Goal: Find specific page/section: Find specific page/section

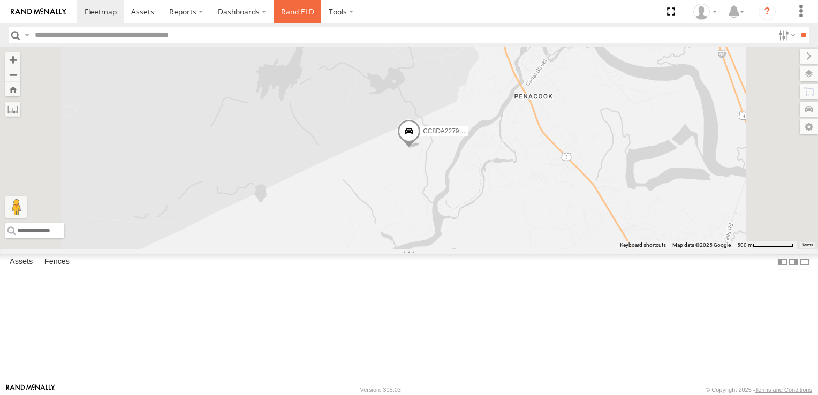
click at [286, 16] on link "Rand ELD" at bounding box center [297, 11] width 48 height 23
click at [421, 148] on span at bounding box center [409, 133] width 24 height 29
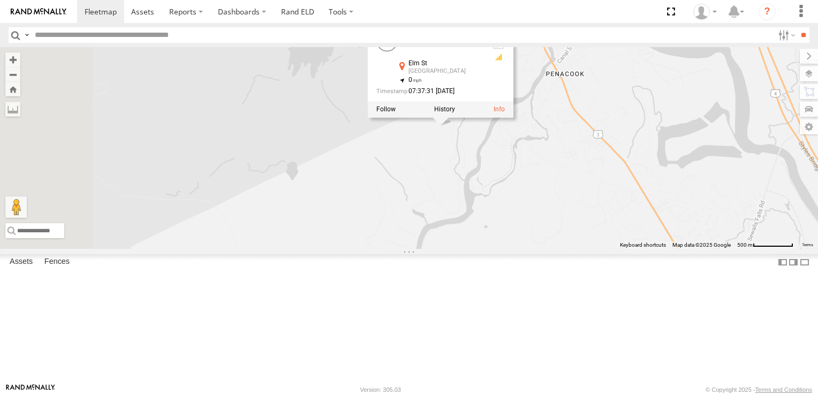
drag, startPoint x: 655, startPoint y: 272, endPoint x: 685, endPoint y: 250, distance: 37.6
click at [685, 249] on div "CC8DA22792D4 CC8DA22792D4 All Assets Elm St Concord 43.27417 , -71.619 0 07:37:…" at bounding box center [409, 148] width 818 height 202
click at [0, 0] on div "CC8DA2279DE0" at bounding box center [0, 0] width 0 height 0
click at [29, 16] on link at bounding box center [38, 11] width 77 height 23
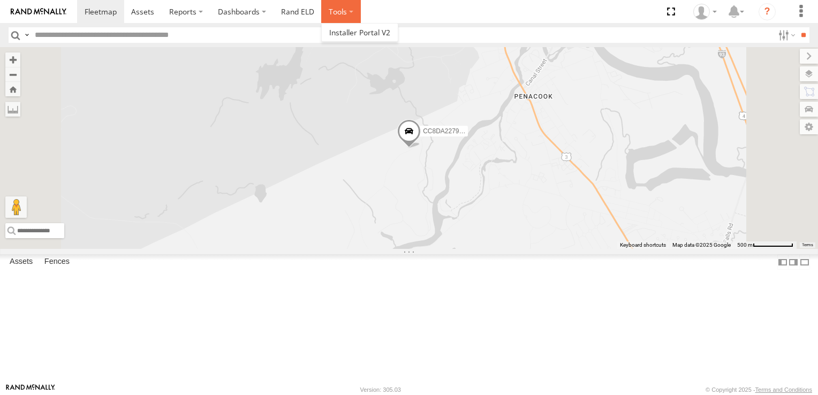
click at [341, 3] on label at bounding box center [341, 11] width 40 height 23
click at [293, 2] on link "Rand ELD" at bounding box center [297, 11] width 48 height 23
click at [282, 5] on link "Rand ELD" at bounding box center [297, 11] width 48 height 23
